Goal: Navigation & Orientation: Understand site structure

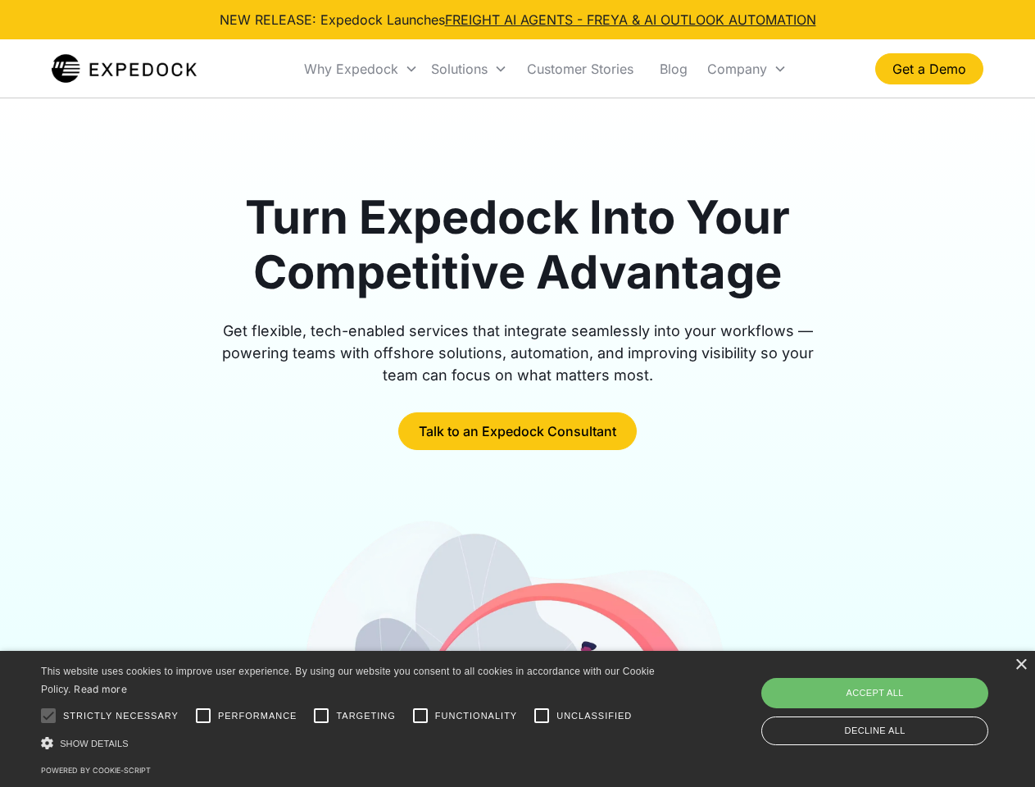
click at [361, 69] on div "Why Expedock" at bounding box center [351, 69] width 94 height 16
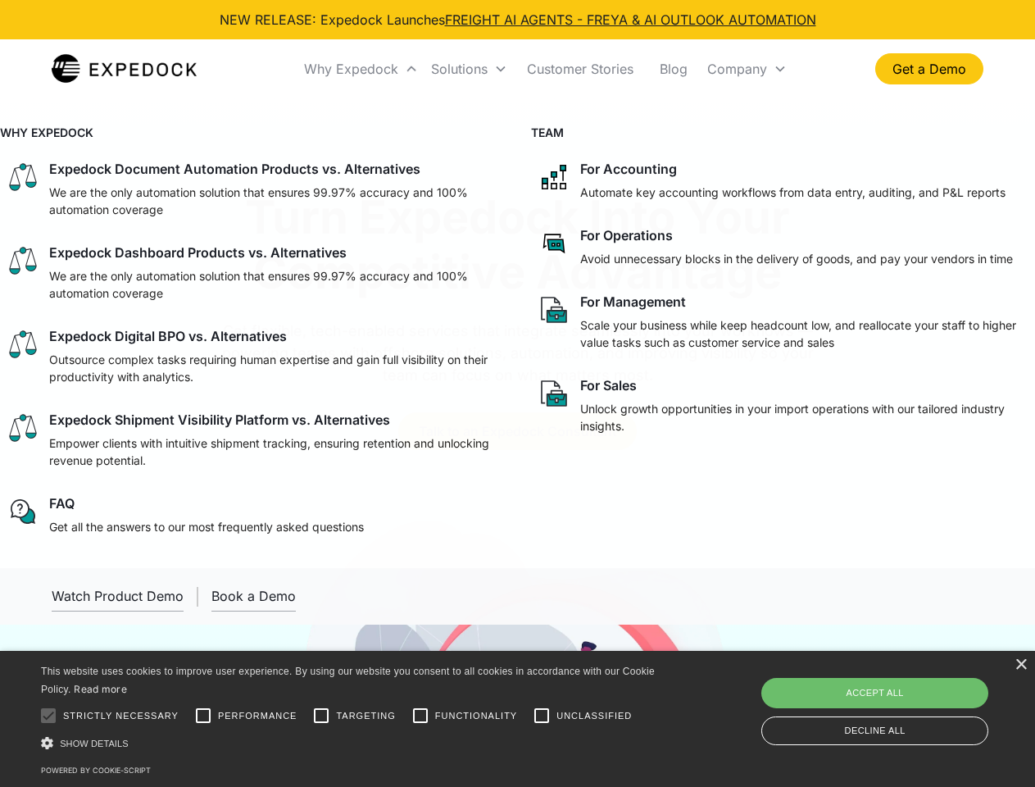
click at [469, 69] on div "Solutions" at bounding box center [459, 69] width 57 height 16
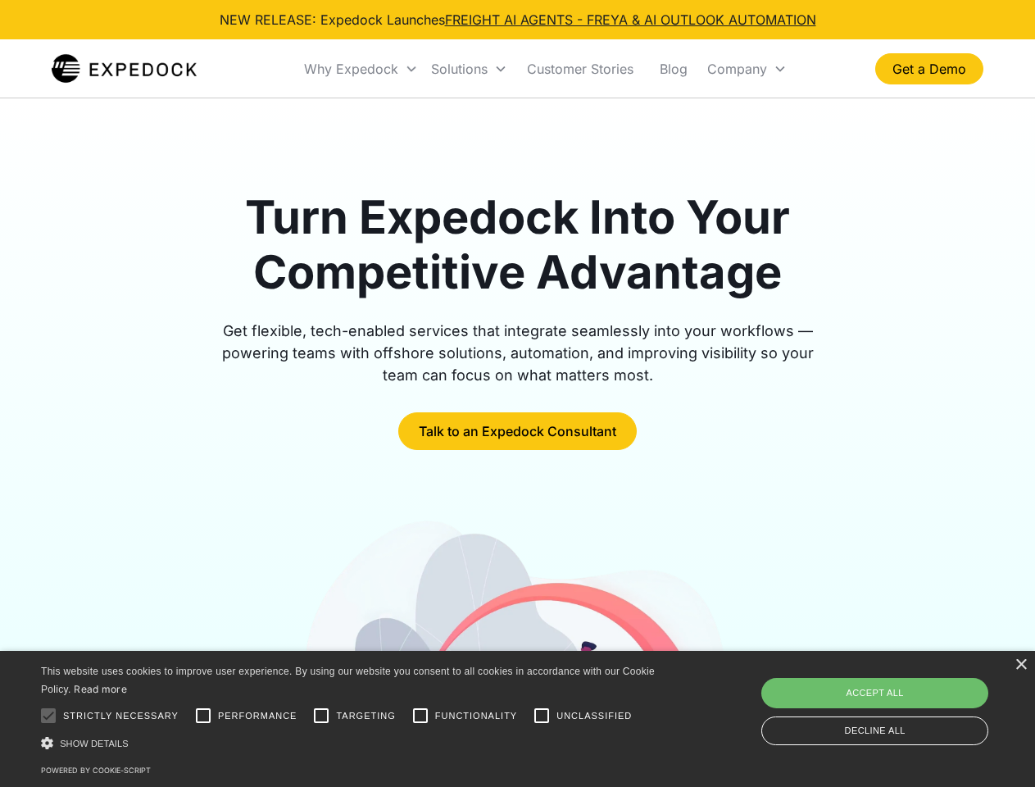
click at [747, 69] on div "Company" at bounding box center [737, 69] width 60 height 16
click at [48, 716] on div at bounding box center [48, 715] width 33 height 33
click at [203, 716] on input "Performance" at bounding box center [203, 715] width 33 height 33
checkbox input "true"
click at [321, 716] on input "Targeting" at bounding box center [321, 715] width 33 height 33
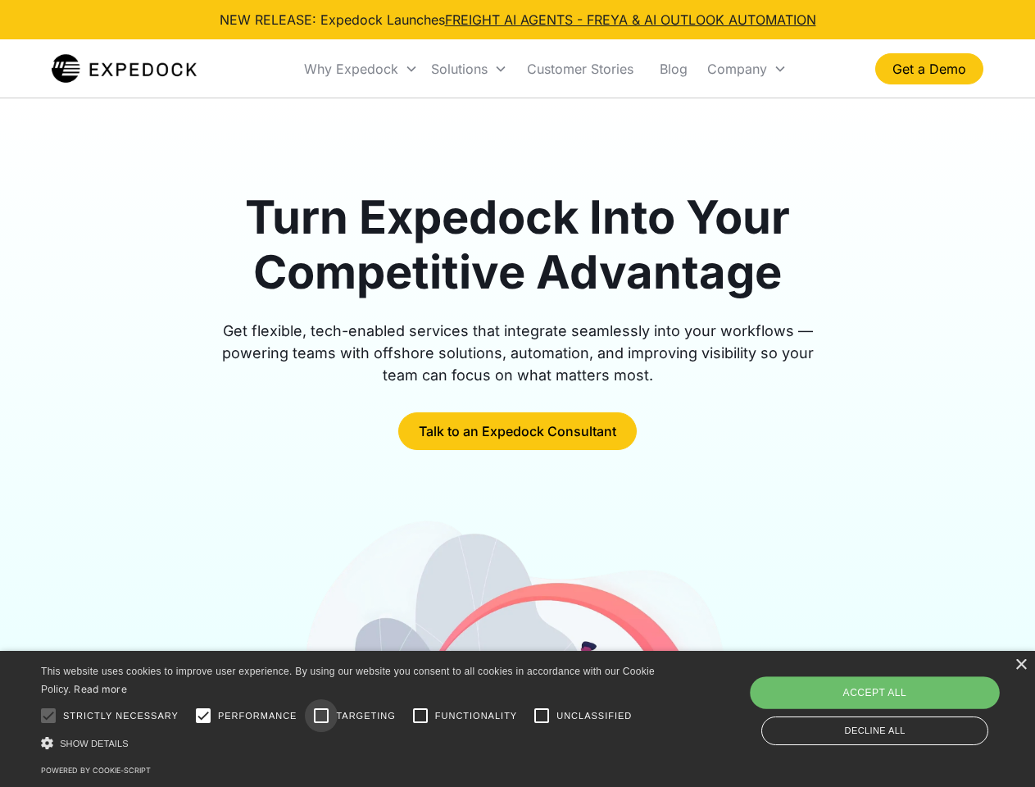
checkbox input "true"
click at [421, 716] on input "Functionality" at bounding box center [420, 715] width 33 height 33
checkbox input "true"
click at [542, 716] on input "Unclassified" at bounding box center [541, 715] width 33 height 33
checkbox input "true"
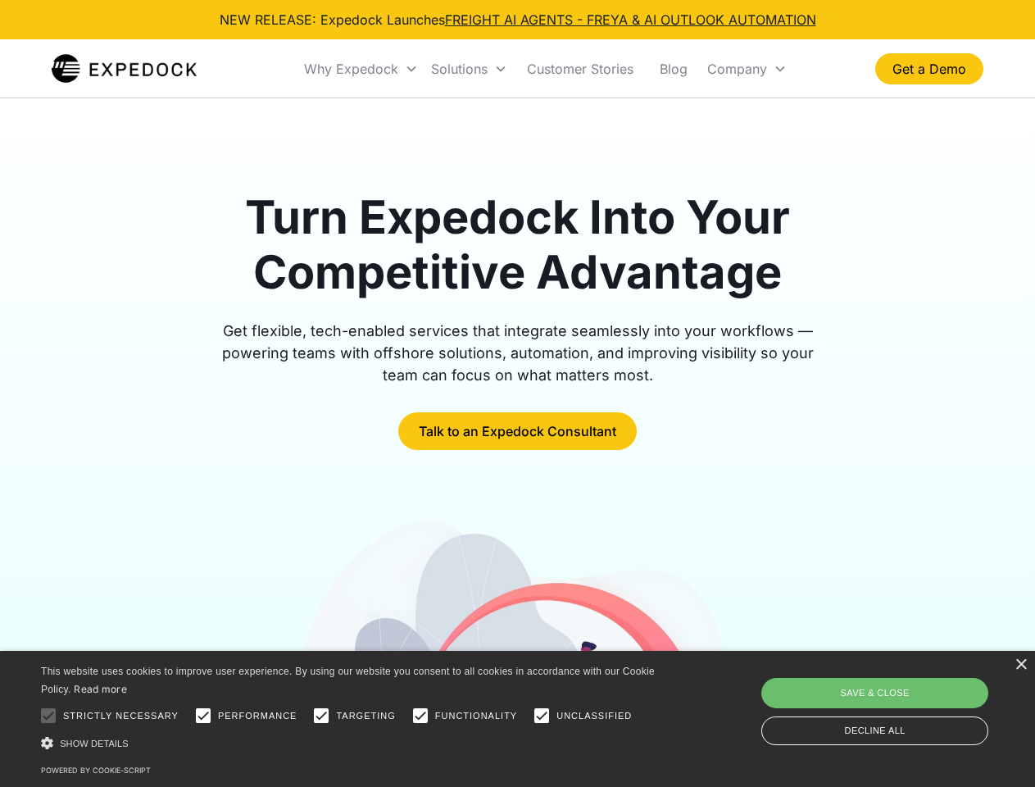
click at [351, 743] on div "Show details Hide details" at bounding box center [351, 742] width 620 height 17
